Goal: Navigation & Orientation: Understand site structure

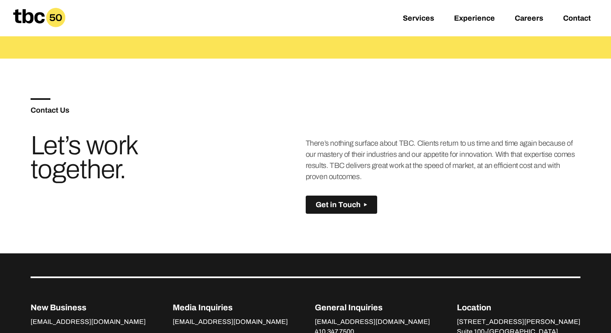
scroll to position [320, 0]
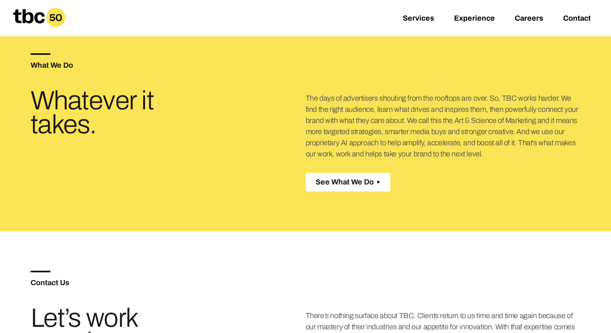
click at [348, 177] on button "See What We Do Created with Sketch." at bounding box center [348, 182] width 85 height 19
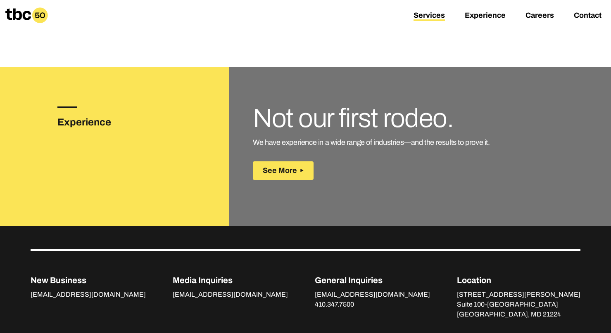
scroll to position [1211, 0]
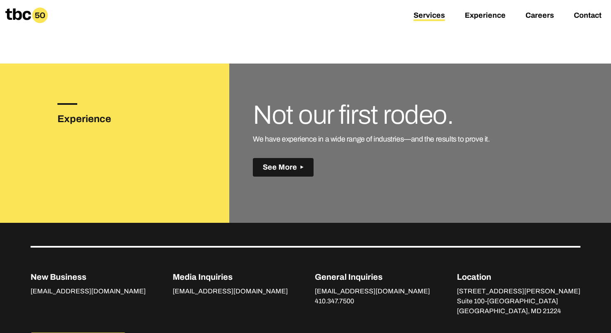
click at [292, 163] on span "See More" at bounding box center [280, 167] width 34 height 9
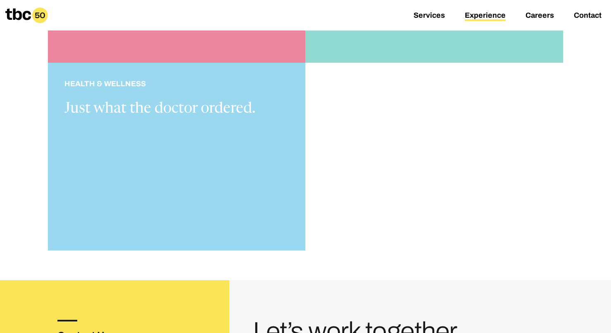
scroll to position [939, 0]
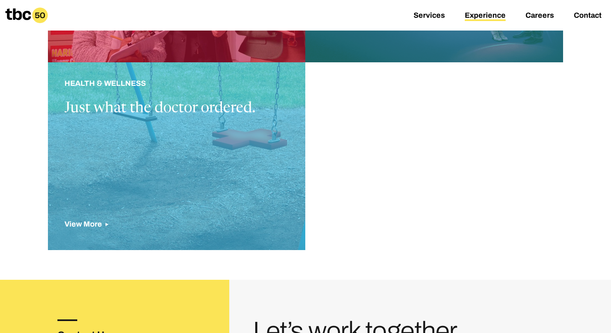
click at [268, 144] on div at bounding box center [177, 156] width 258 height 188
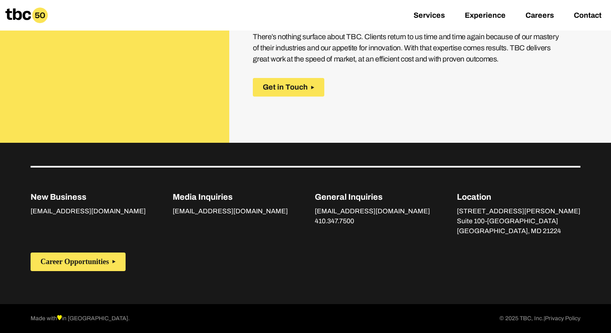
scroll to position [1252, 0]
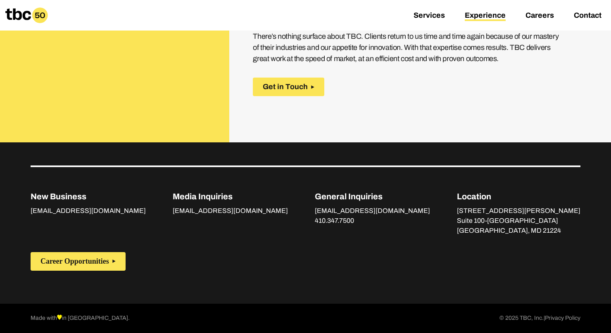
click at [486, 14] on link "Experience" at bounding box center [485, 16] width 41 height 10
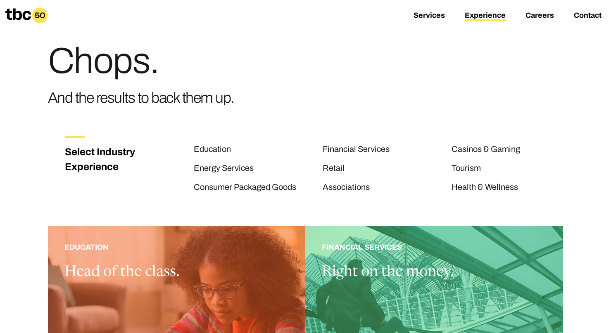
scroll to position [27, 0]
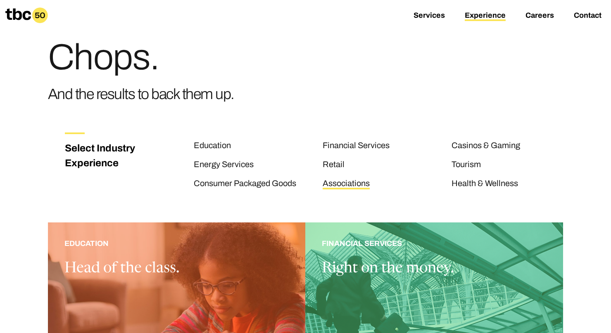
click at [355, 184] on link "Associations" at bounding box center [346, 184] width 47 height 11
